Goal: Task Accomplishment & Management: Use online tool/utility

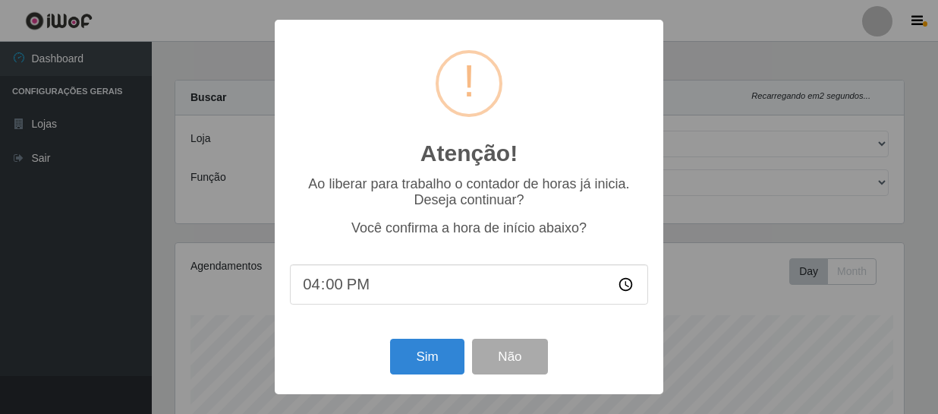
select select "408"
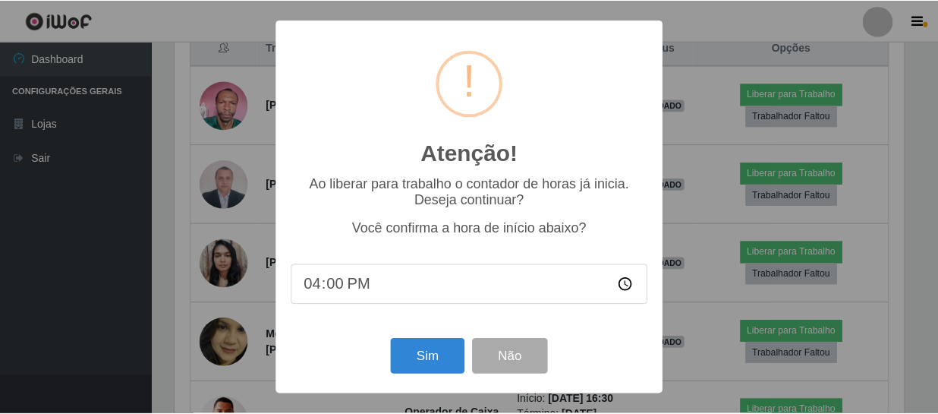
scroll to position [315, 733]
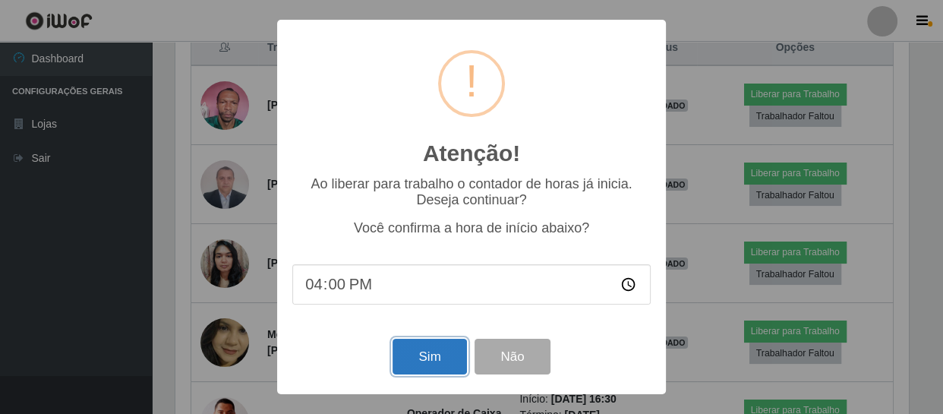
click at [401, 364] on button "Sim" at bounding box center [430, 357] width 74 height 36
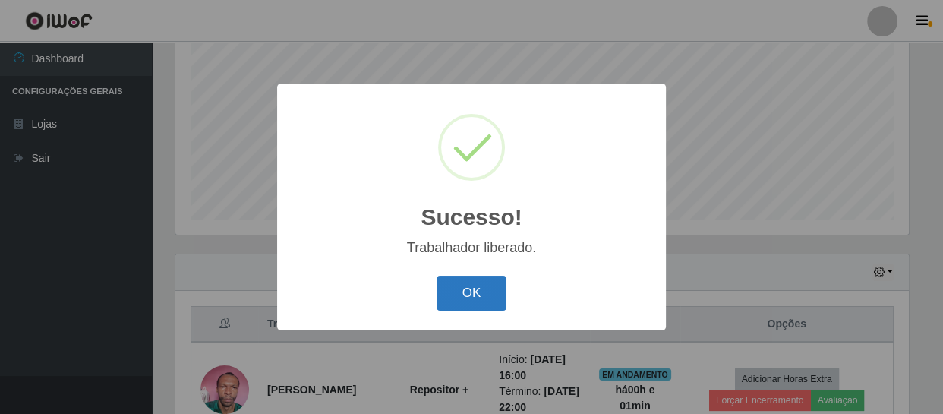
click at [452, 291] on button "OK" at bounding box center [472, 294] width 71 height 36
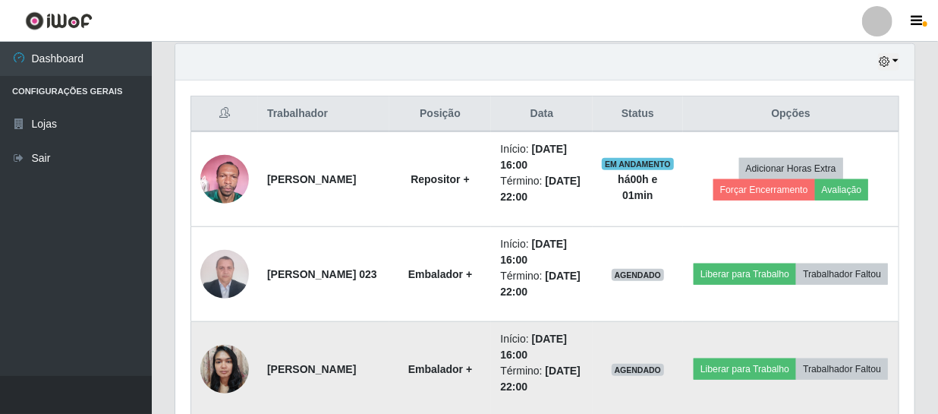
scroll to position [600, 0]
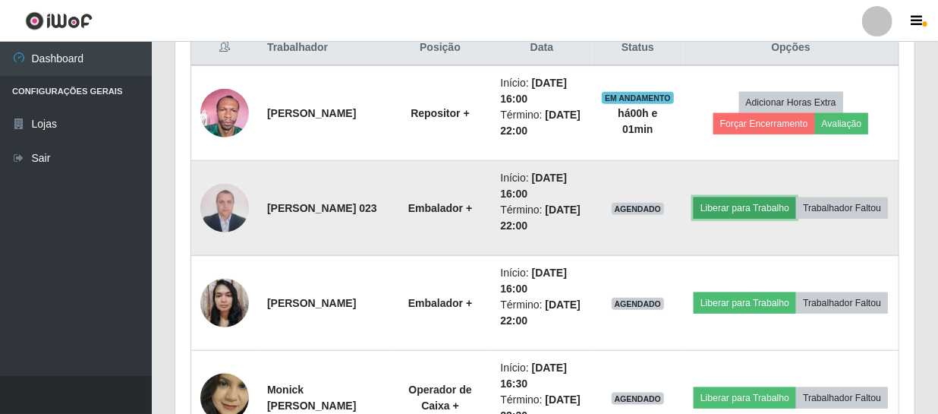
click at [796, 197] on button "Liberar para Trabalho" at bounding box center [745, 207] width 102 height 21
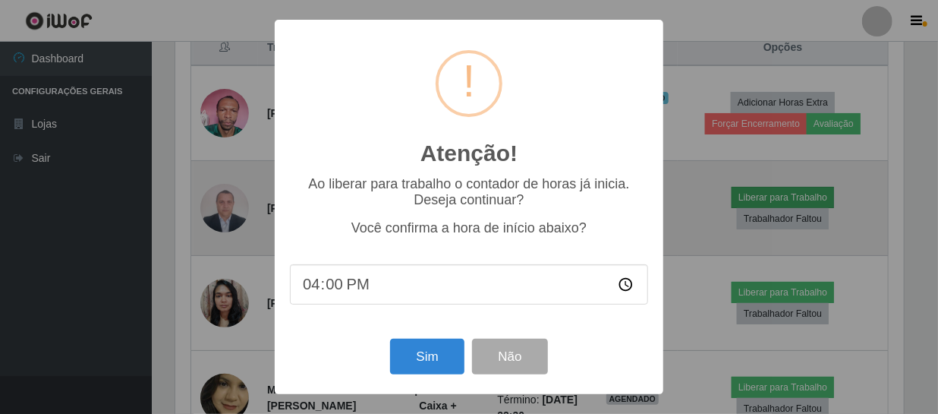
scroll to position [315, 733]
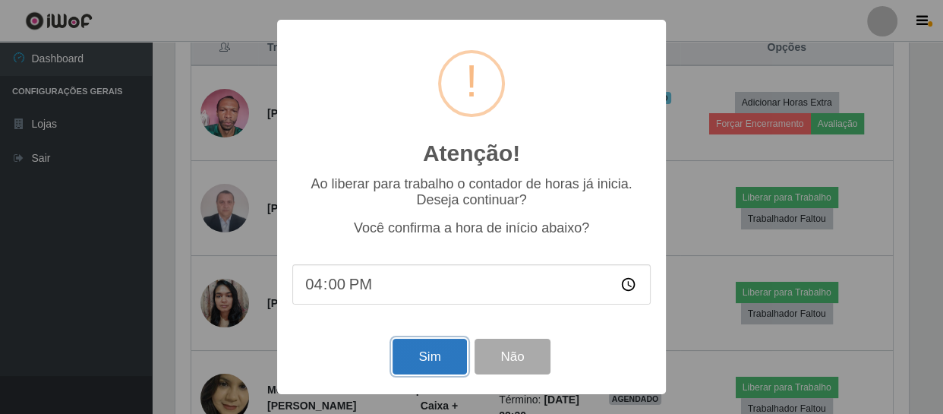
click at [435, 369] on button "Sim" at bounding box center [430, 357] width 74 height 36
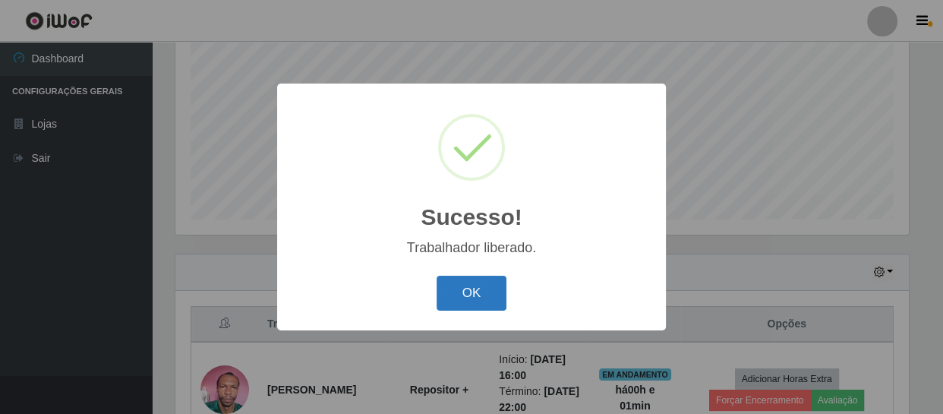
click at [480, 290] on button "OK" at bounding box center [472, 294] width 71 height 36
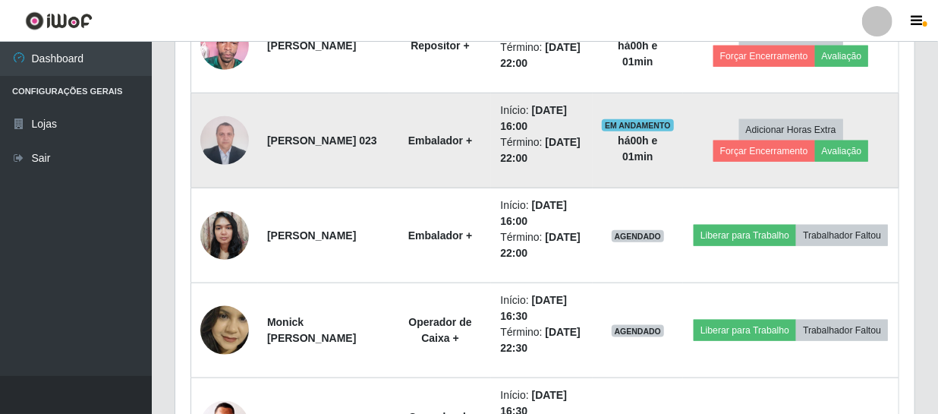
scroll to position [668, 0]
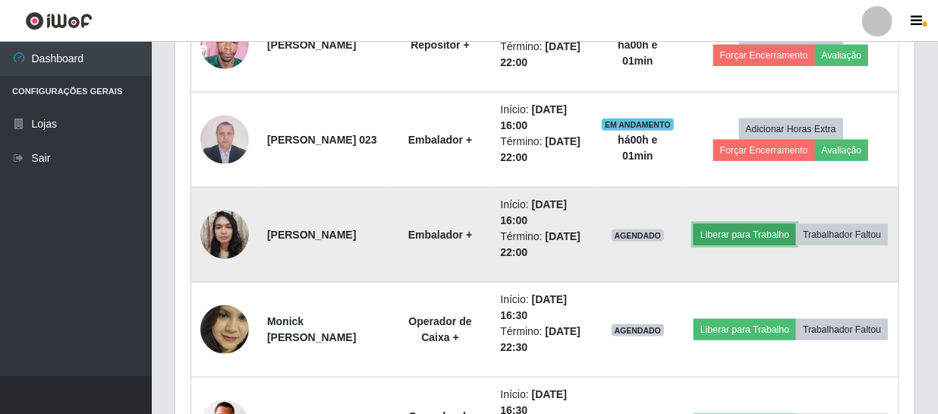
click at [771, 225] on button "Liberar para Trabalho" at bounding box center [745, 234] width 102 height 21
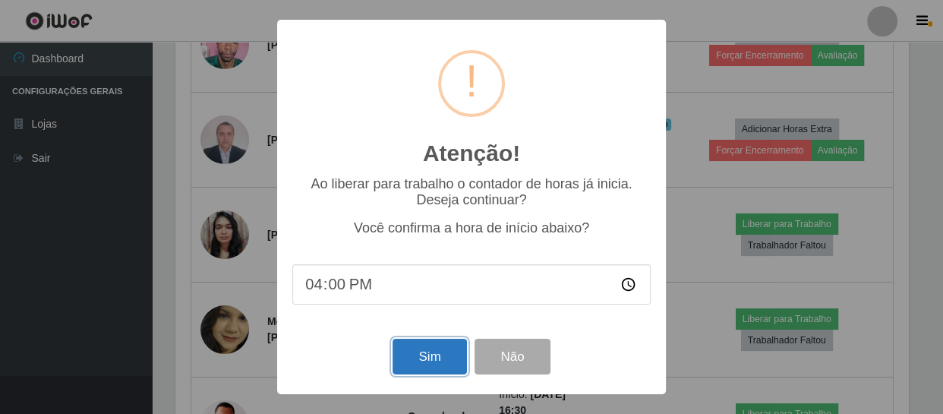
click at [442, 362] on button "Sim" at bounding box center [430, 357] width 74 height 36
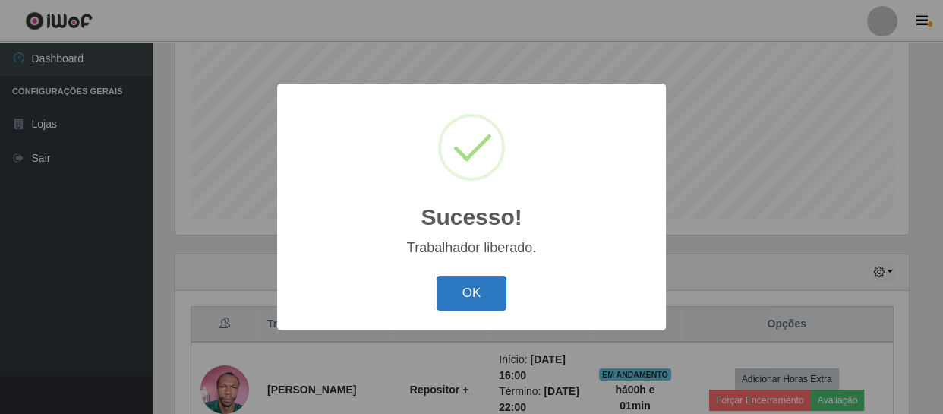
click at [467, 304] on button "OK" at bounding box center [472, 294] width 71 height 36
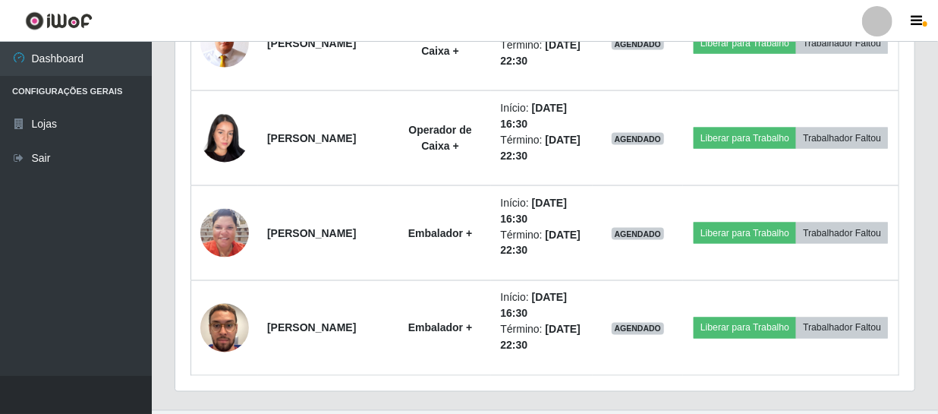
scroll to position [1082, 0]
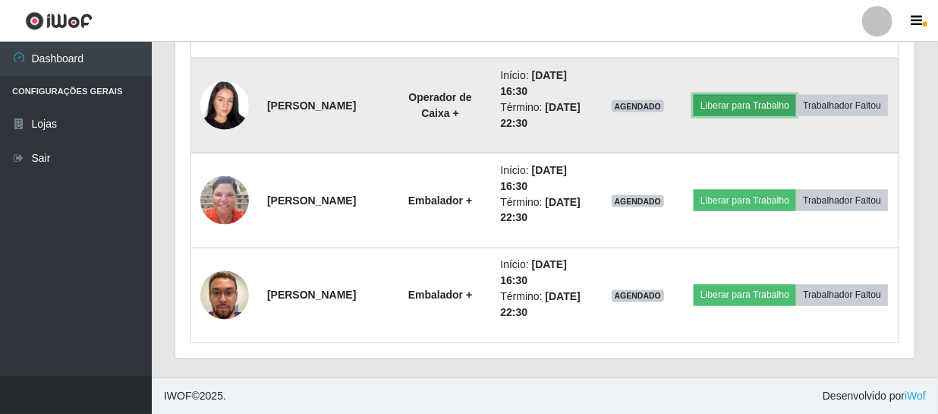
click at [787, 95] on button "Liberar para Trabalho" at bounding box center [745, 105] width 102 height 21
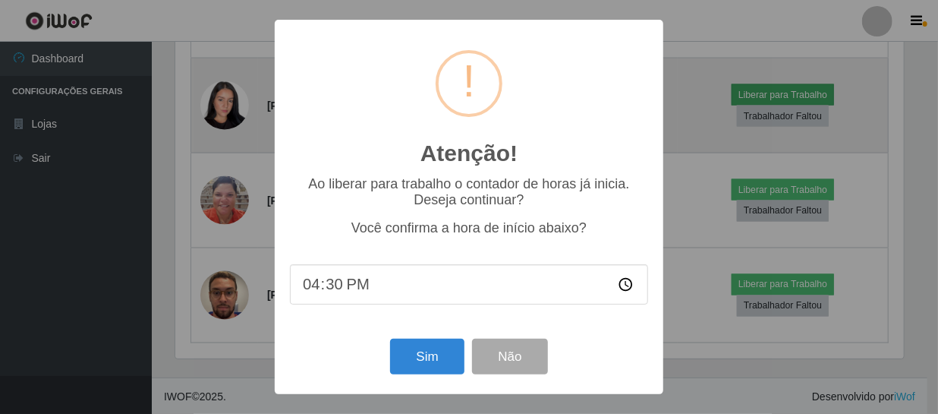
scroll to position [315, 733]
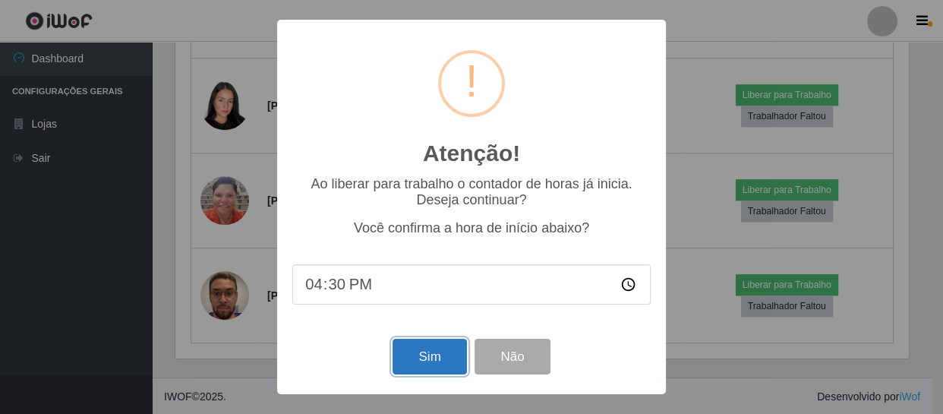
click at [430, 360] on button "Sim" at bounding box center [430, 357] width 74 height 36
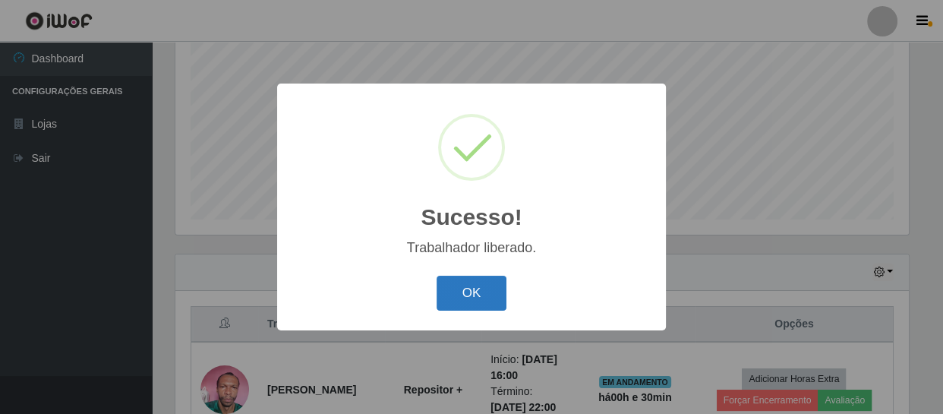
click at [456, 289] on button "OK" at bounding box center [472, 294] width 71 height 36
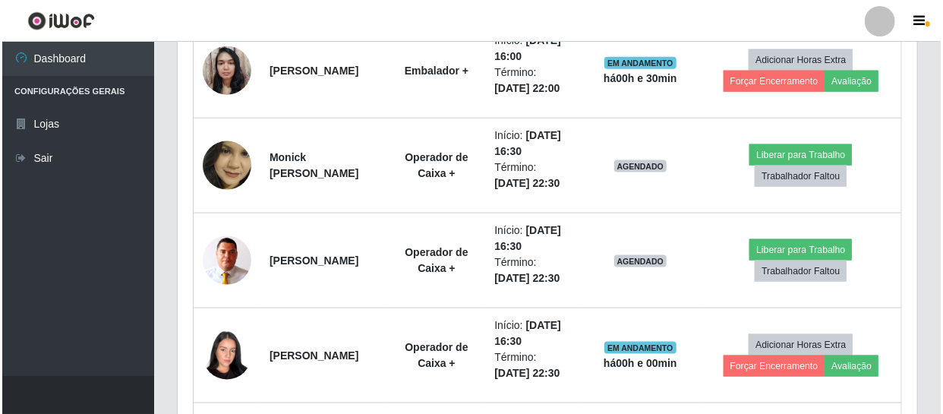
scroll to position [1082, 0]
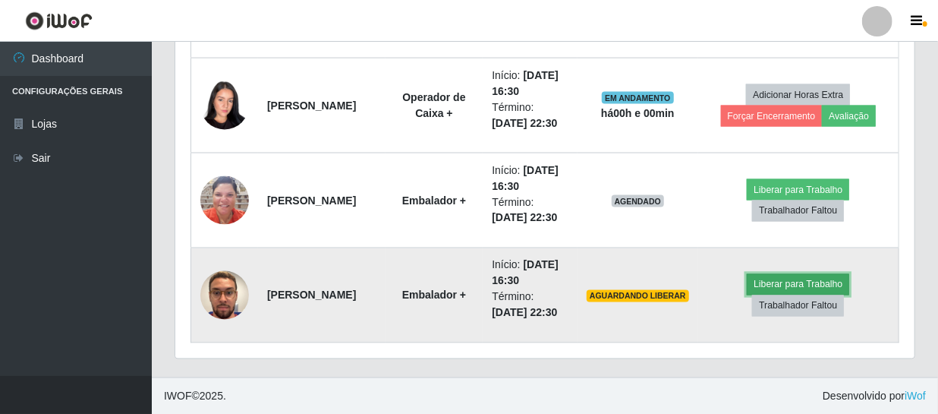
click at [802, 283] on button "Liberar para Trabalho" at bounding box center [798, 284] width 102 height 21
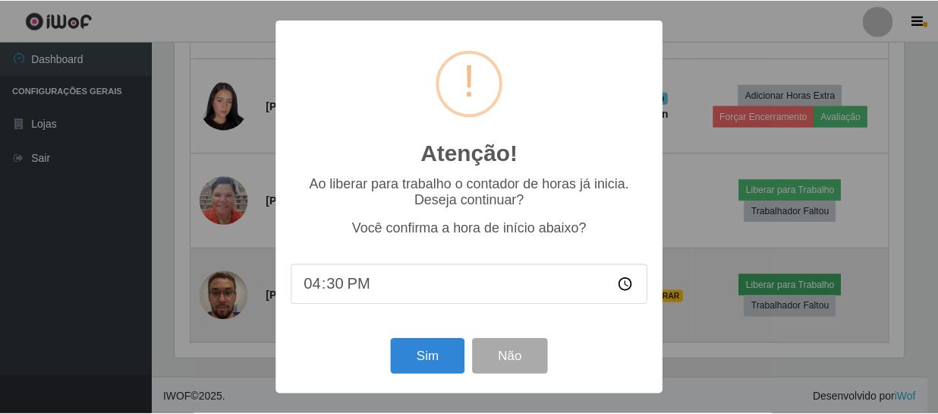
scroll to position [315, 733]
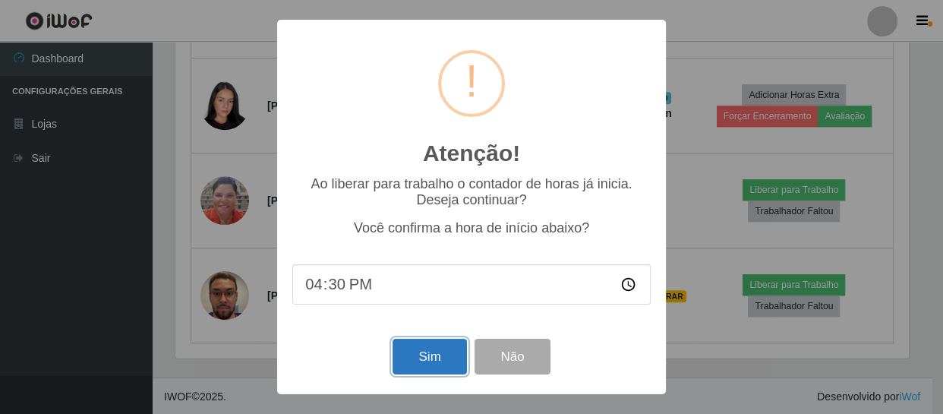
click at [425, 348] on button "Sim" at bounding box center [430, 357] width 74 height 36
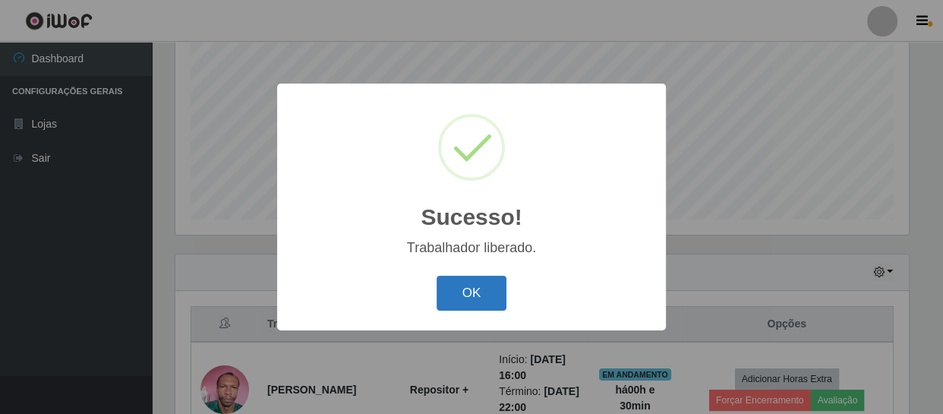
click at [461, 286] on button "OK" at bounding box center [472, 294] width 71 height 36
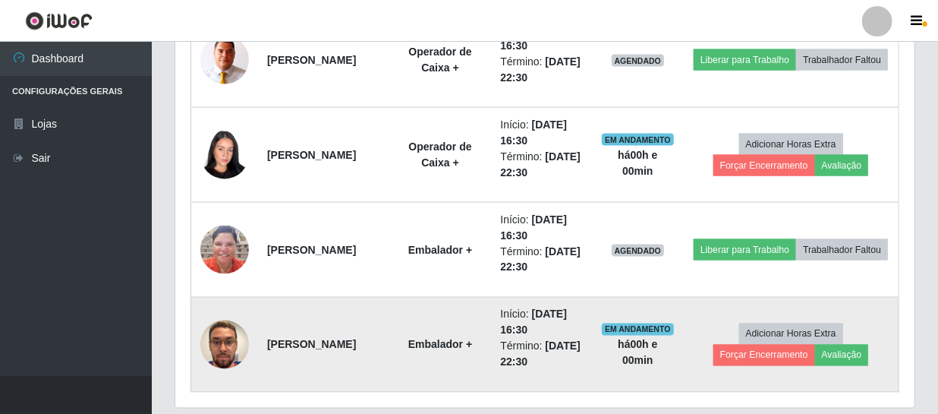
scroll to position [1082, 0]
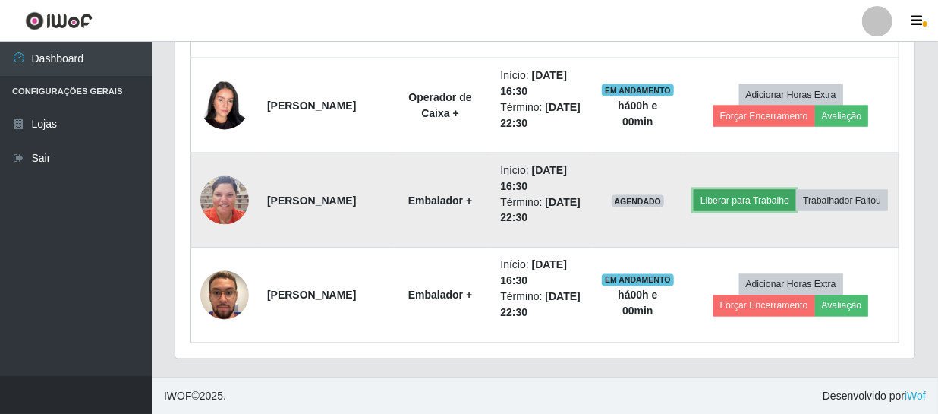
click at [796, 190] on button "Liberar para Trabalho" at bounding box center [745, 200] width 102 height 21
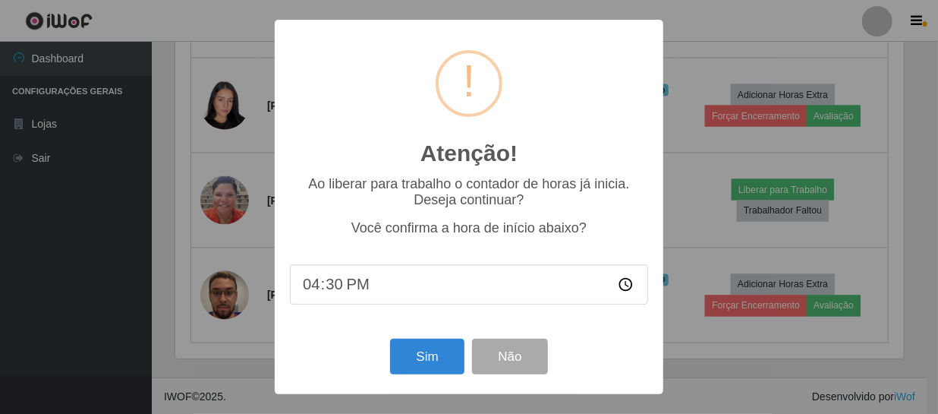
scroll to position [315, 733]
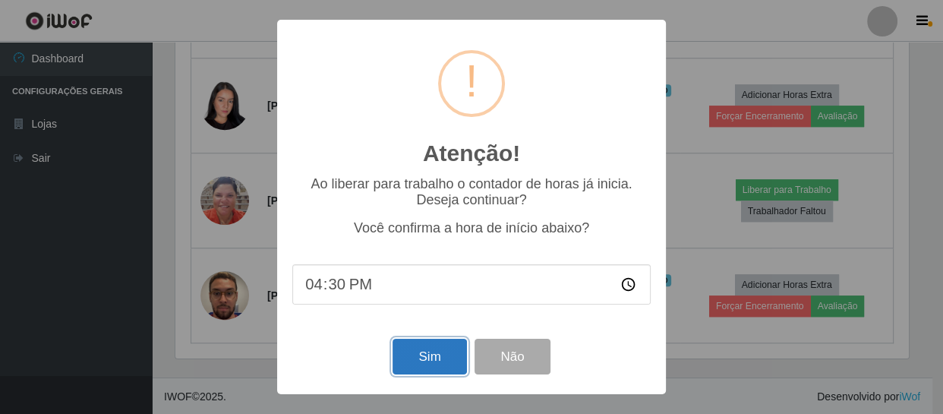
click at [430, 354] on button "Sim" at bounding box center [430, 357] width 74 height 36
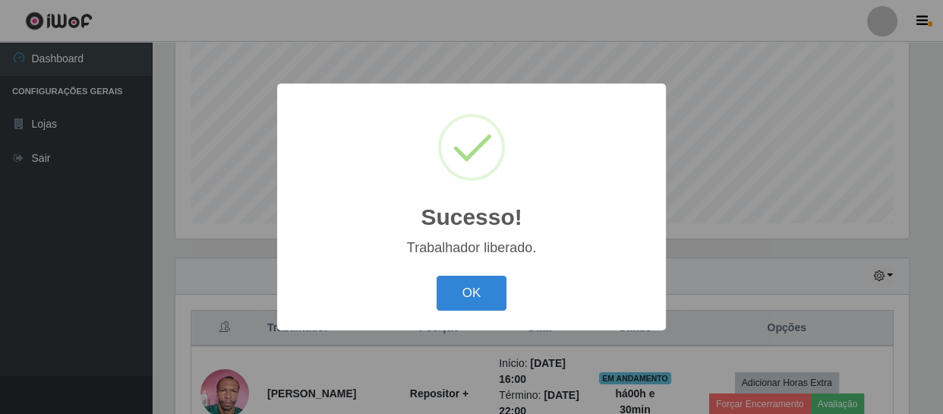
click at [437, 276] on button "OK" at bounding box center [472, 294] width 71 height 36
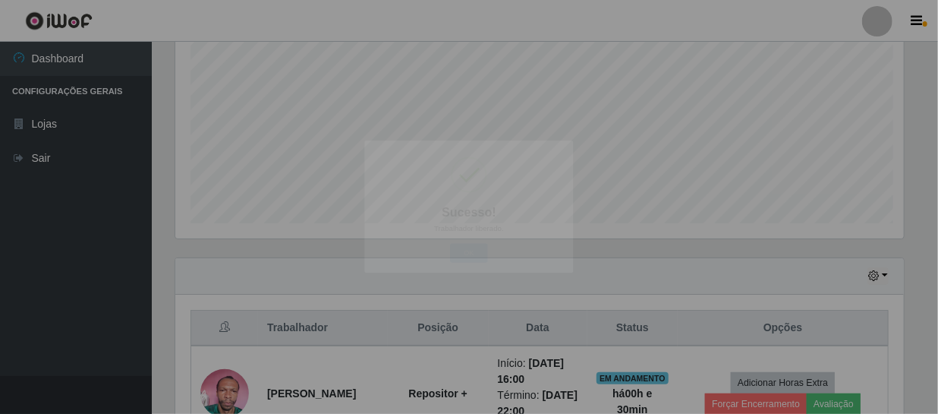
scroll to position [758906, 758481]
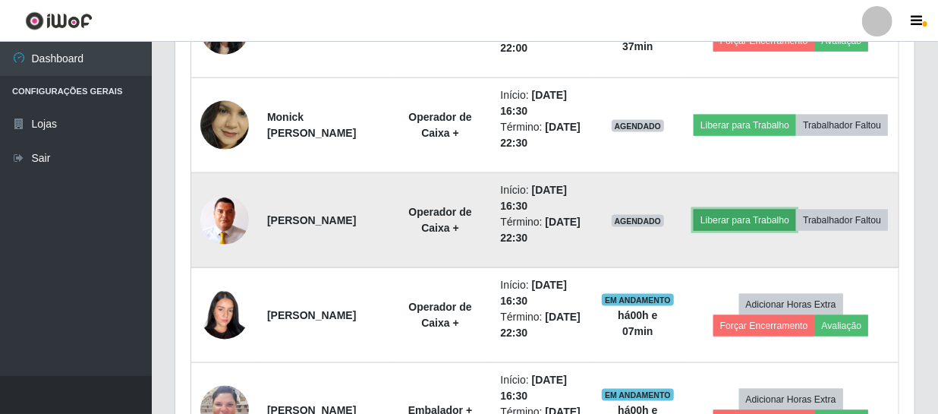
click at [781, 210] on button "Liberar para Trabalho" at bounding box center [745, 220] width 102 height 21
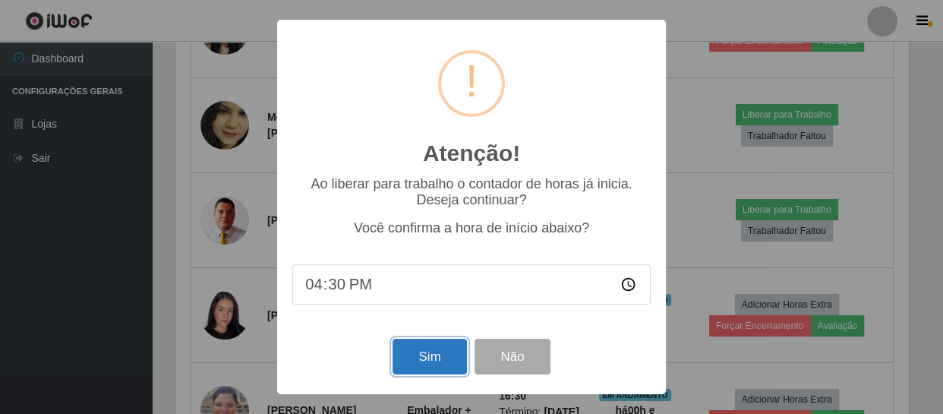
click at [426, 348] on button "Sim" at bounding box center [430, 357] width 74 height 36
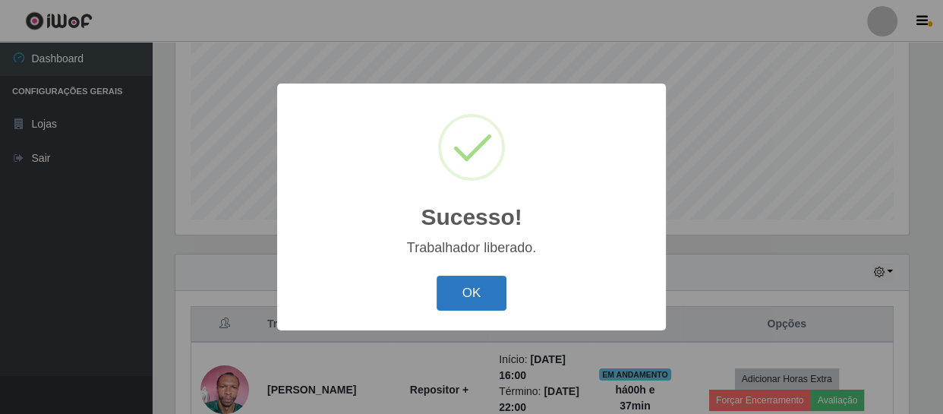
click at [477, 295] on button "OK" at bounding box center [472, 294] width 71 height 36
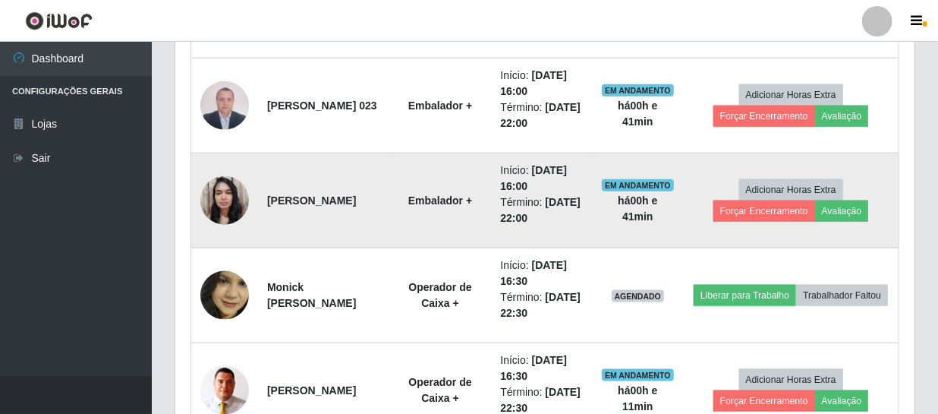
scroll to position [875, 0]
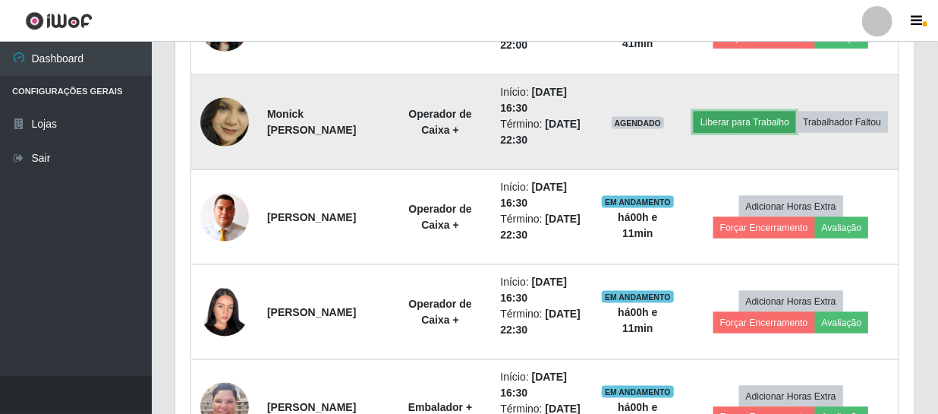
click at [785, 112] on button "Liberar para Trabalho" at bounding box center [745, 122] width 102 height 21
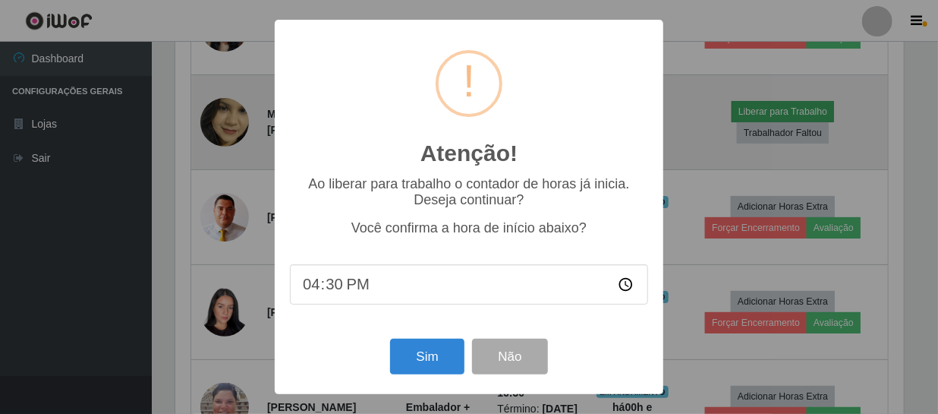
scroll to position [315, 733]
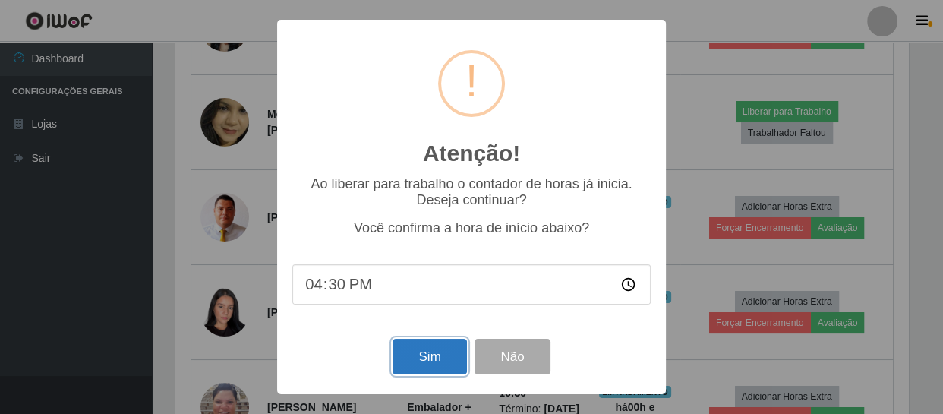
click at [432, 356] on button "Sim" at bounding box center [430, 357] width 74 height 36
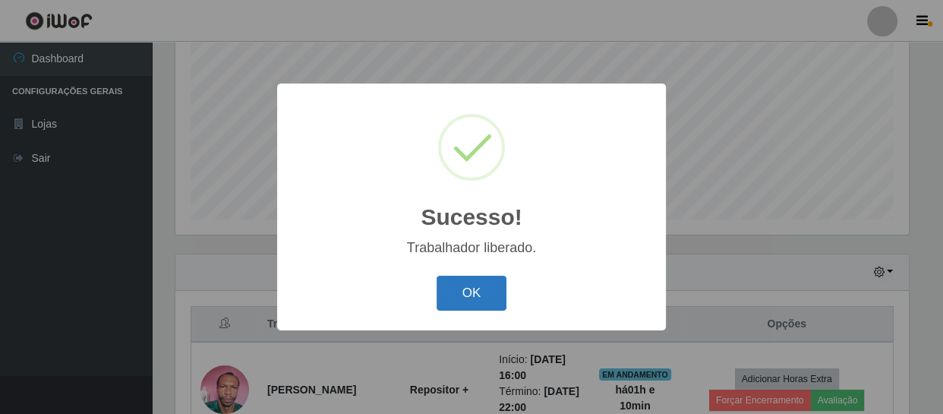
click at [478, 297] on button "OK" at bounding box center [472, 294] width 71 height 36
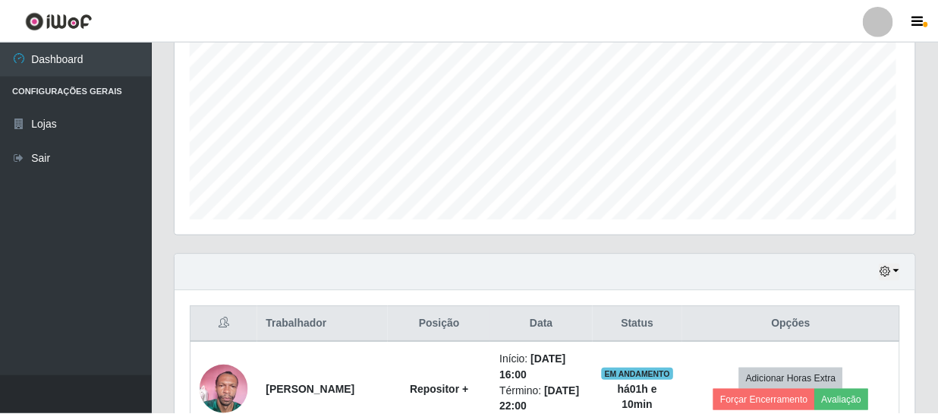
scroll to position [315, 739]
